Goal: Task Accomplishment & Management: Use online tool/utility

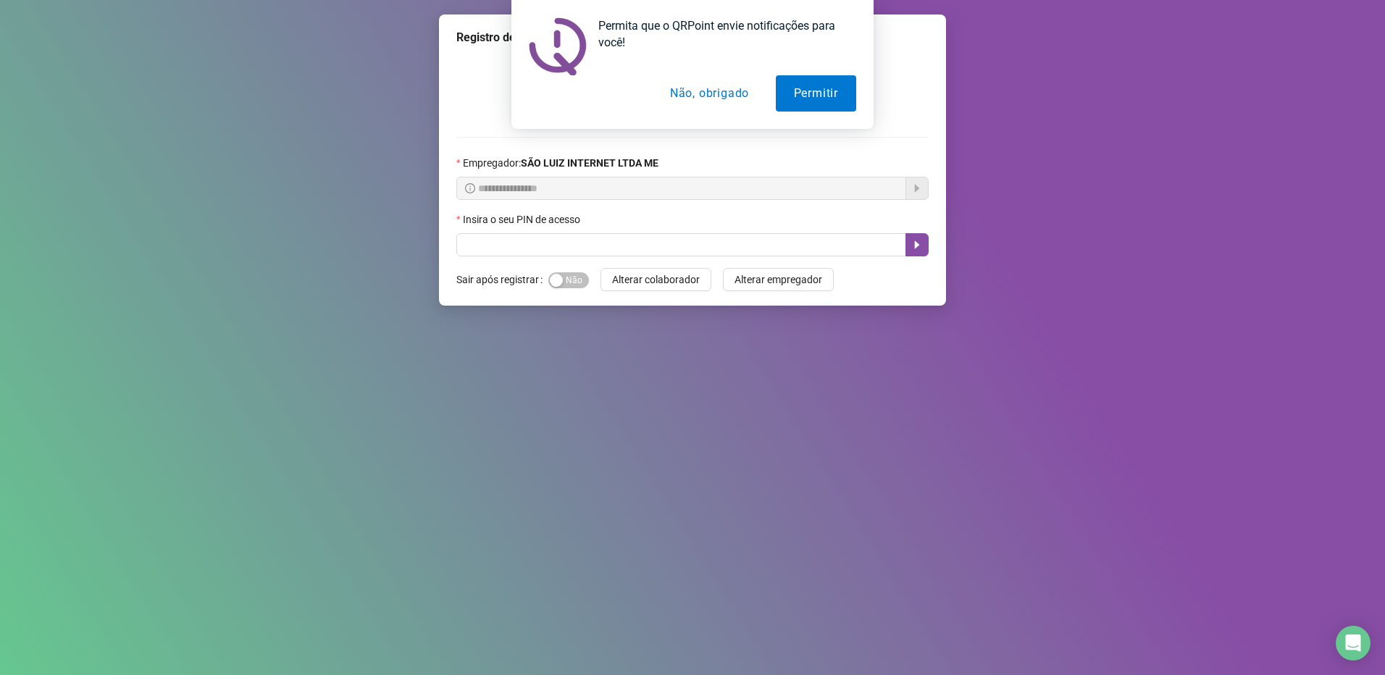
click at [689, 93] on button "Não, obrigado" at bounding box center [709, 93] width 115 height 36
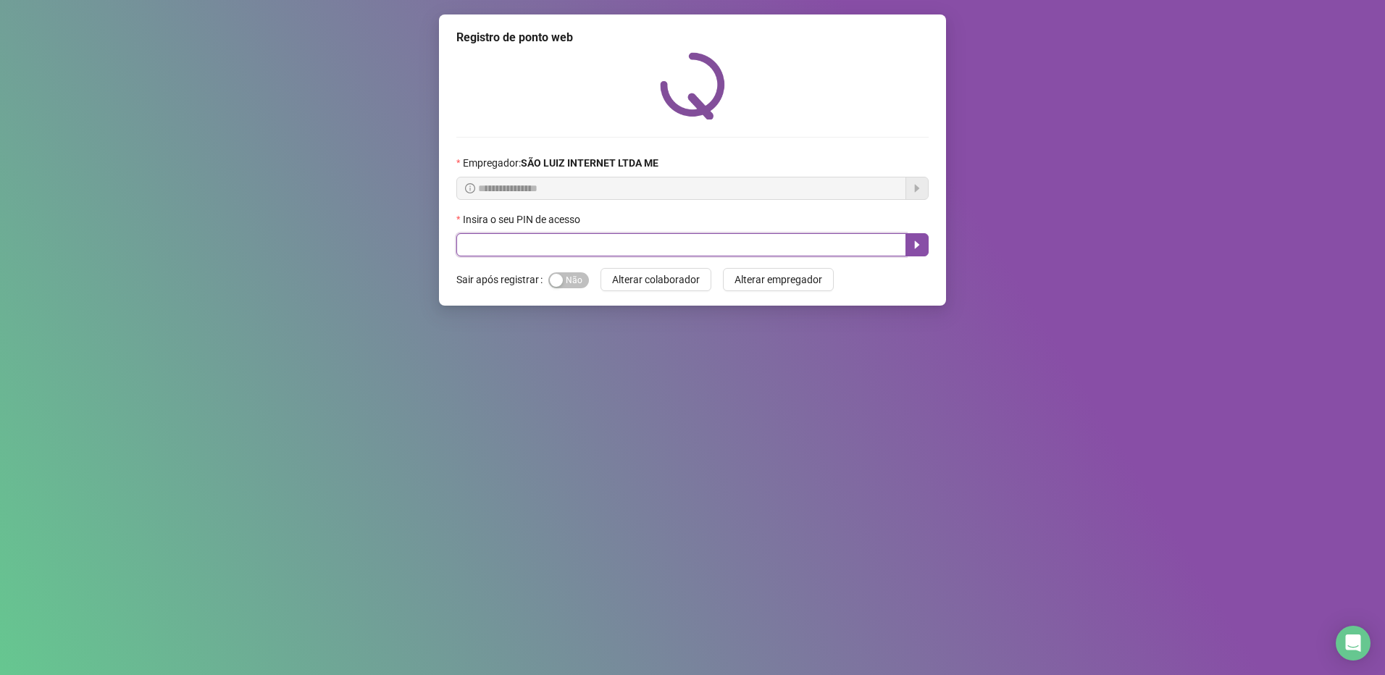
click at [708, 247] on input "text" at bounding box center [681, 244] width 450 height 23
click at [661, 243] on input "text" at bounding box center [681, 244] width 450 height 23
type input "*****"
click at [908, 246] on button "button" at bounding box center [916, 244] width 23 height 23
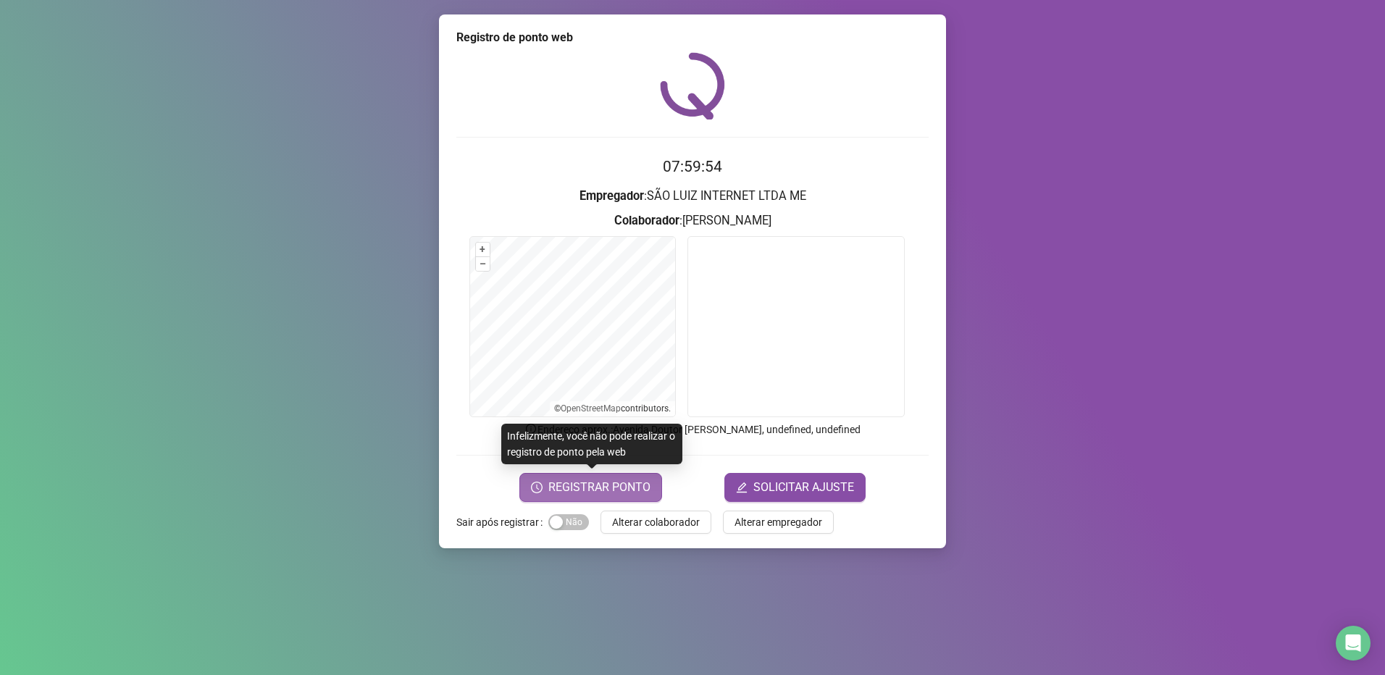
click at [559, 493] on span "REGISTRAR PONTO" at bounding box center [599, 487] width 102 height 17
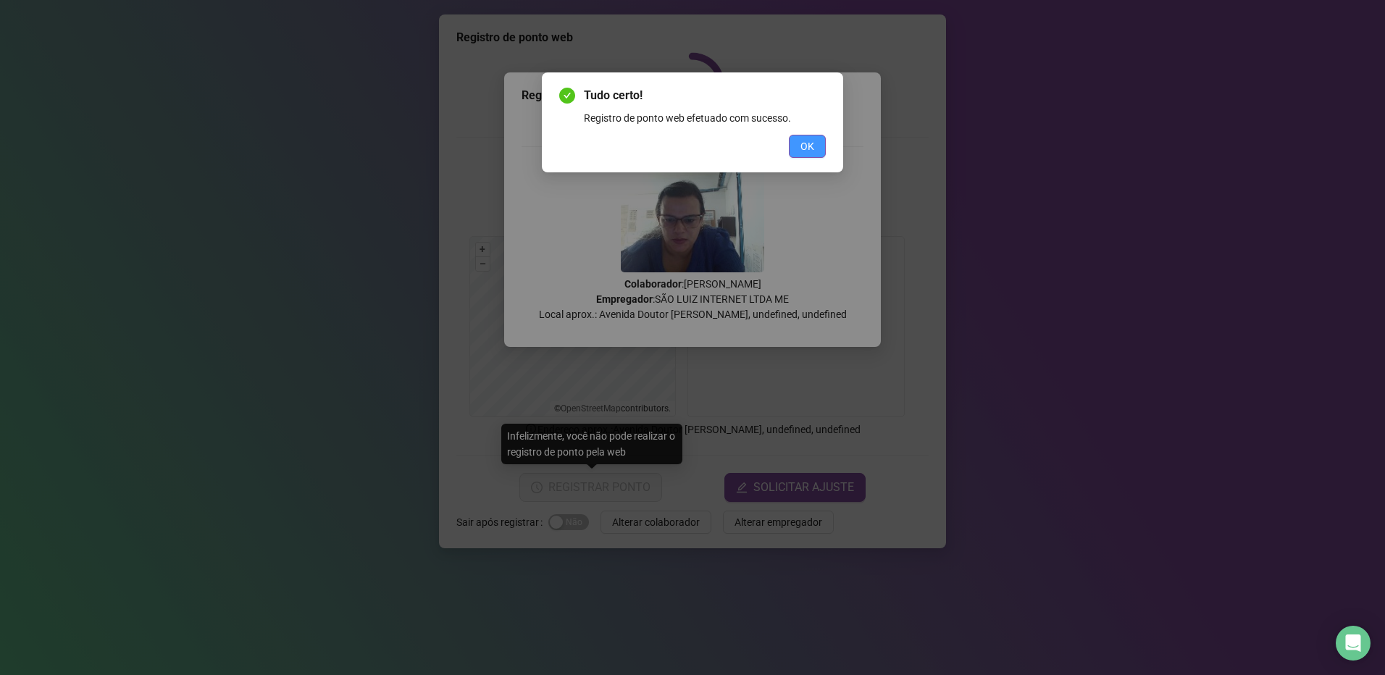
click at [818, 137] on button "OK" at bounding box center [807, 146] width 37 height 23
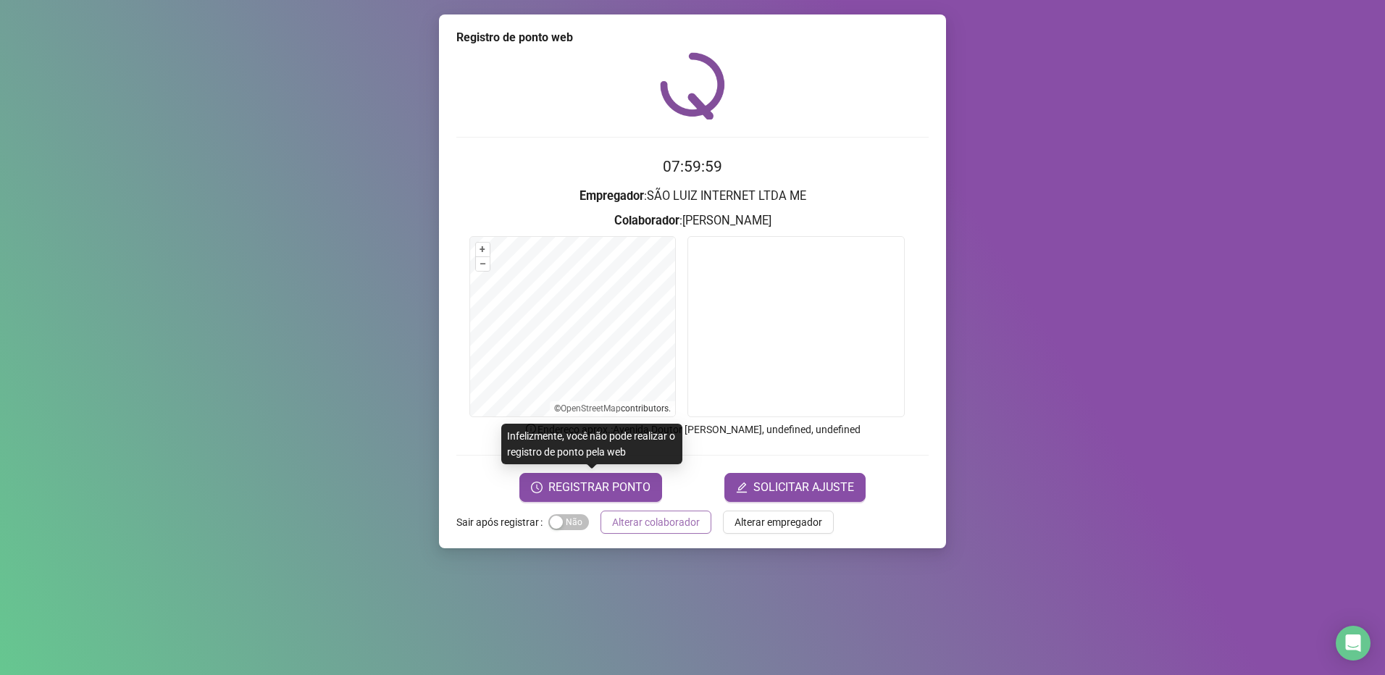
click at [675, 515] on span "Alterar colaborador" at bounding box center [656, 522] width 88 height 16
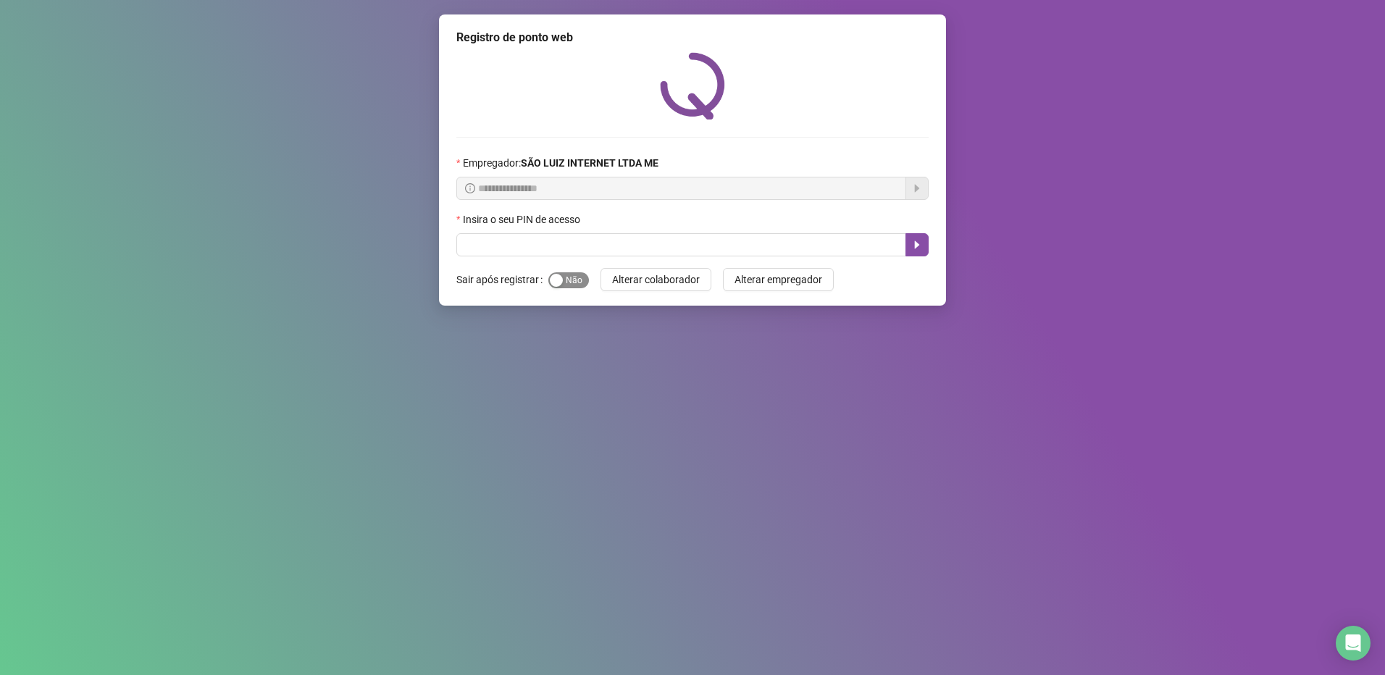
click at [571, 273] on span "Sim Não" at bounding box center [568, 280] width 41 height 16
click at [603, 252] on input "text" at bounding box center [681, 244] width 450 height 23
type input "*****"
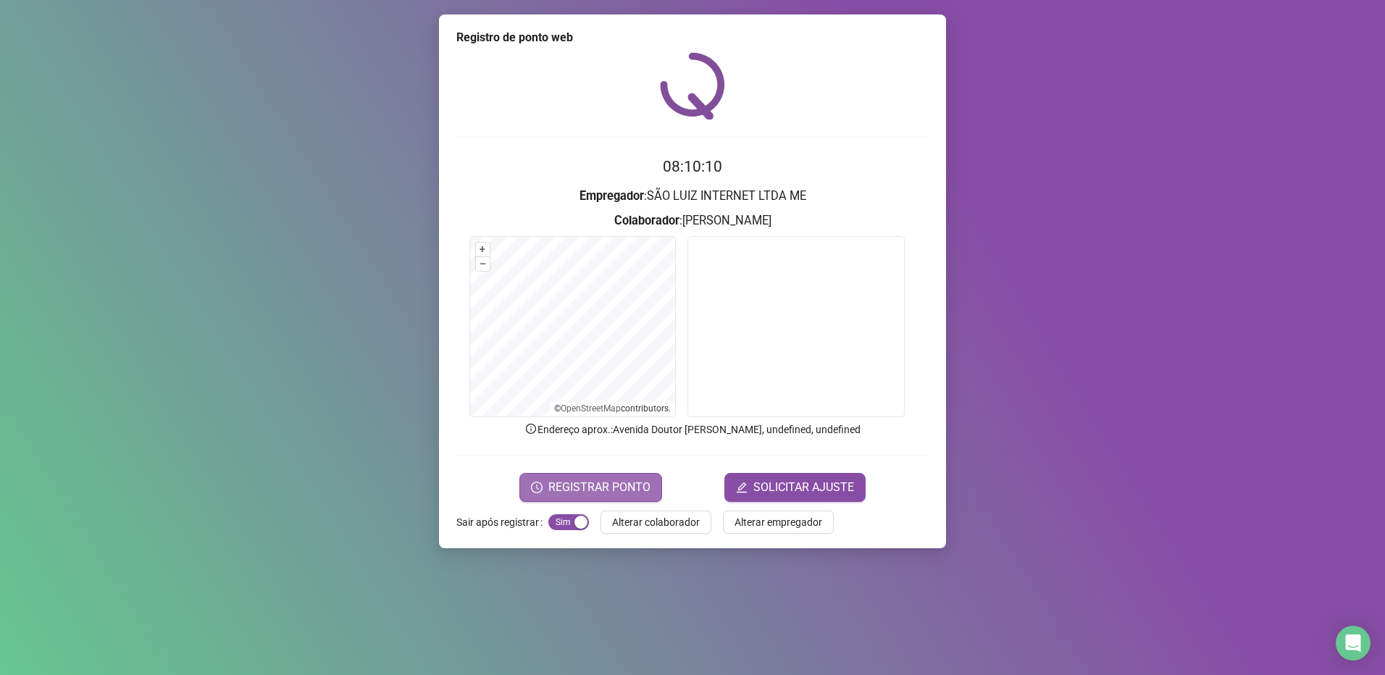
click at [641, 481] on span "REGISTRAR PONTO" at bounding box center [599, 487] width 102 height 17
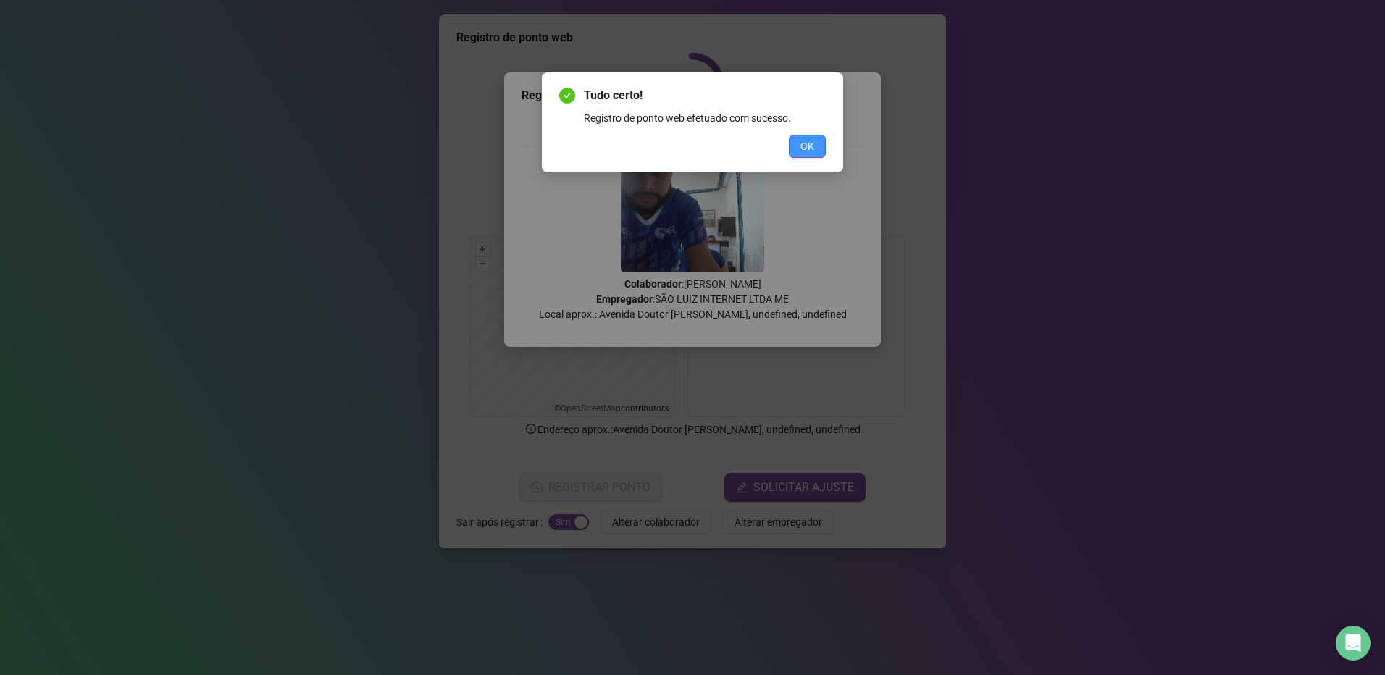
click at [804, 146] on span "OK" at bounding box center [807, 146] width 14 height 16
